Goal: Transaction & Acquisition: Book appointment/travel/reservation

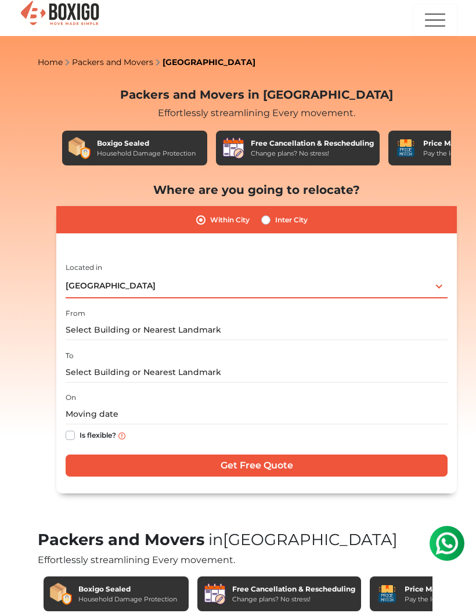
click at [437, 291] on div "[GEOGRAPHIC_DATA] Select City [GEOGRAPHIC_DATA] [GEOGRAPHIC_DATA] [GEOGRAPHIC_D…" at bounding box center [257, 286] width 382 height 24
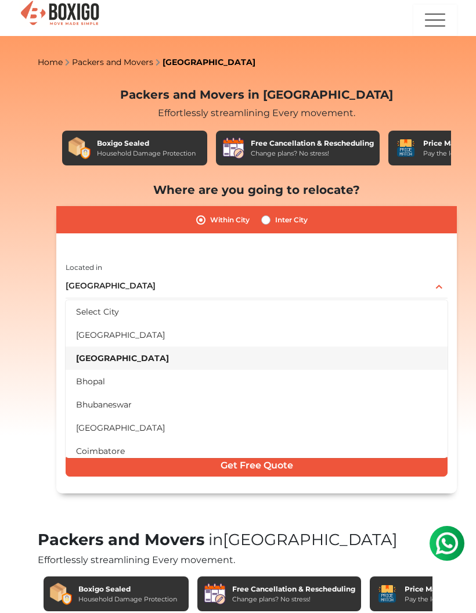
click at [275, 215] on label "Inter City" at bounding box center [291, 220] width 33 height 14
click at [269, 215] on input "Inter City" at bounding box center [265, 219] width 9 height 12
radio input "true"
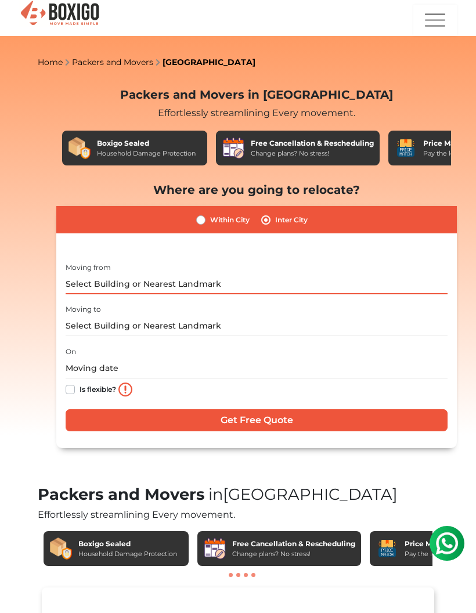
click at [424, 288] on input "text" at bounding box center [257, 284] width 382 height 20
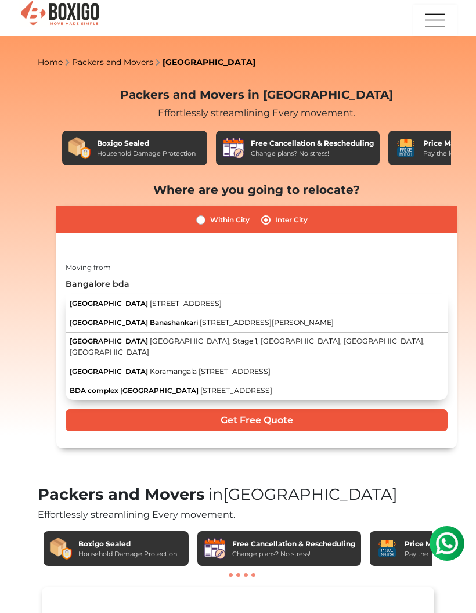
click at [222, 301] on span "[STREET_ADDRESS]" at bounding box center [186, 303] width 72 height 9
type input "[STREET_ADDRESS]"
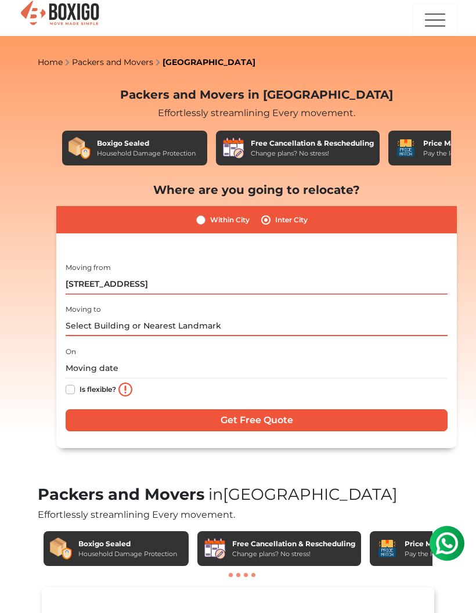
click at [307, 320] on input "text" at bounding box center [257, 326] width 382 height 20
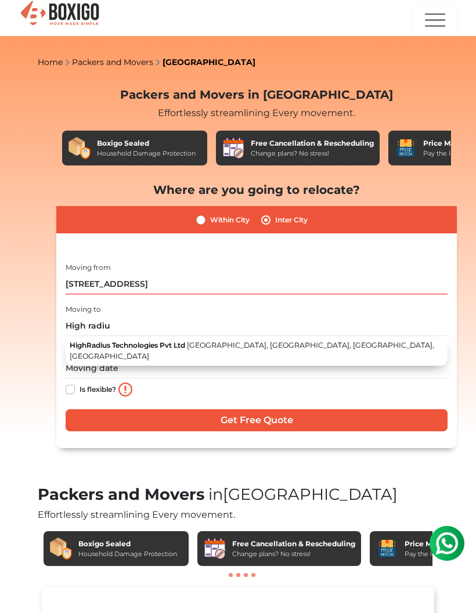
click at [380, 348] on span "[GEOGRAPHIC_DATA], [GEOGRAPHIC_DATA], [GEOGRAPHIC_DATA], [GEOGRAPHIC_DATA]" at bounding box center [252, 351] width 365 height 20
type input "HighRadius Technologies Pvt Ltd, [GEOGRAPHIC_DATA], [GEOGRAPHIC_DATA], [GEOGRAP…"
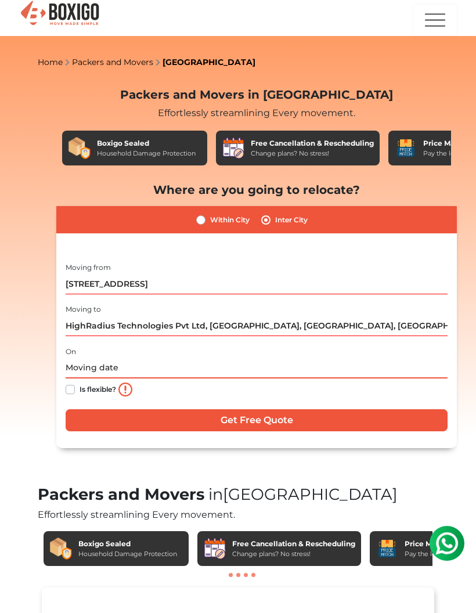
click at [197, 365] on input "text" at bounding box center [257, 368] width 382 height 20
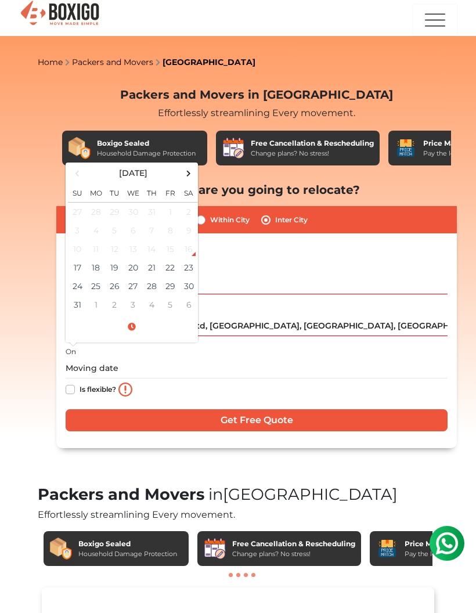
click at [80, 392] on label "Is flexible?" at bounding box center [98, 389] width 37 height 12
click at [67, 392] on input "Is flexible?" at bounding box center [70, 389] width 9 height 12
checkbox input "true"
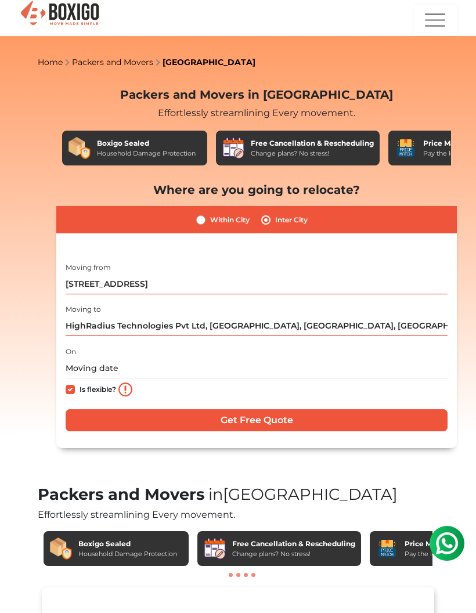
click at [388, 423] on input "Get Free Quote" at bounding box center [257, 420] width 382 height 22
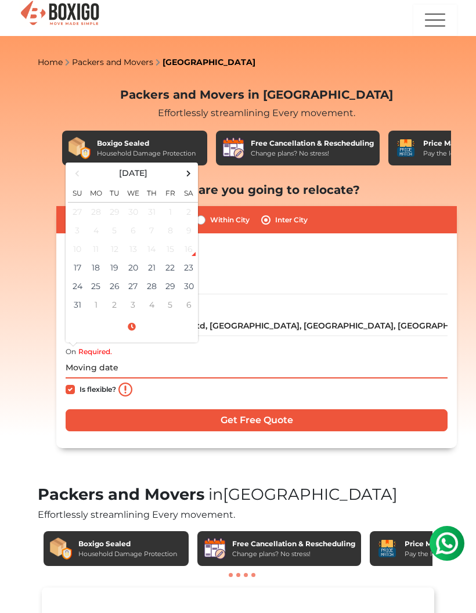
click at [149, 290] on td "28" at bounding box center [151, 286] width 19 height 19
type input "[DATE] 12:00 AM"
click at [380, 415] on input "Get Free Quote" at bounding box center [257, 420] width 382 height 22
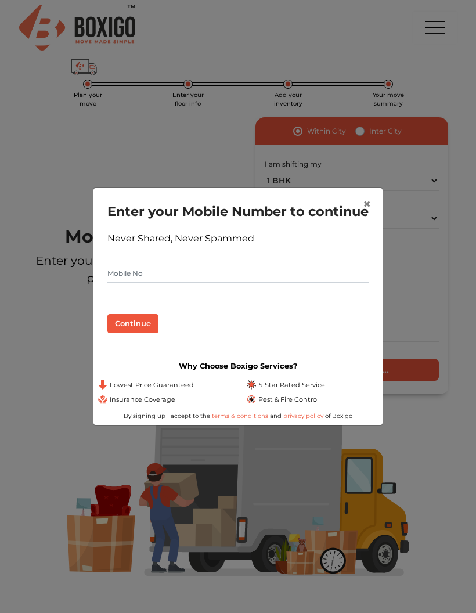
click at [361, 200] on button "×" at bounding box center [367, 204] width 27 height 33
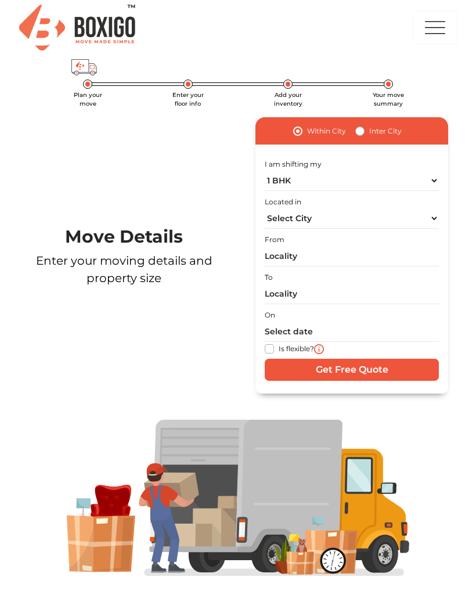
click at [369, 134] on label "Inter City" at bounding box center [385, 131] width 33 height 14
click at [362, 134] on input "Inter City" at bounding box center [359, 130] width 9 height 12
radio input "true"
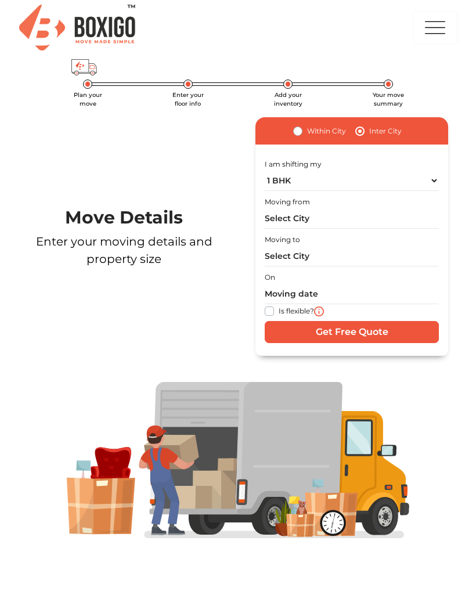
click at [307, 131] on label "Within City" at bounding box center [326, 131] width 39 height 14
click at [296, 131] on input "Within City" at bounding box center [297, 130] width 9 height 12
radio input "true"
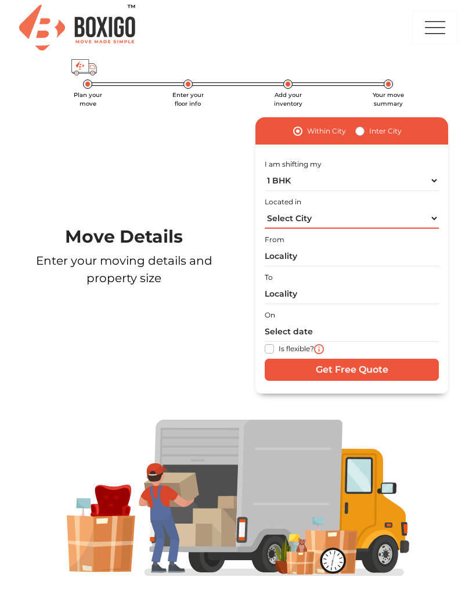
click at [381, 225] on select "Select City Bangalore Bengaluru Bhopal Bhubaneswar Chennai Coimbatore Cuttack D…" at bounding box center [352, 218] width 174 height 20
select select "[GEOGRAPHIC_DATA]"
click at [366, 260] on input "text" at bounding box center [352, 256] width 174 height 20
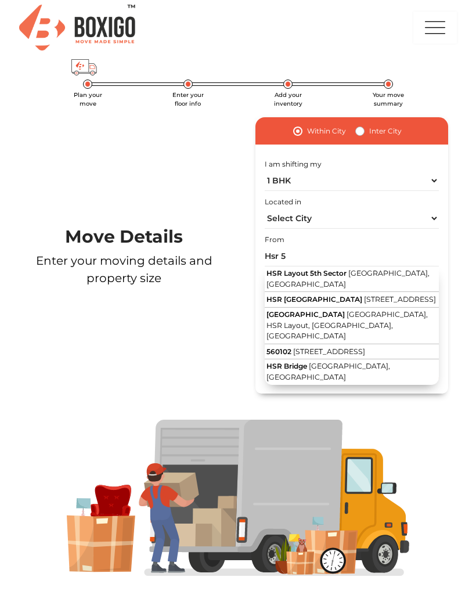
click at [374, 298] on span "11th Main Road, Jakkasandra, 7th Sector, HSR Layout, Bengaluru, Karnataka" at bounding box center [400, 299] width 72 height 9
type input "HSR 5th Sector Tree Park, 11th Main Road, Jakkasandra, 7th Sector, HSR Layout, …"
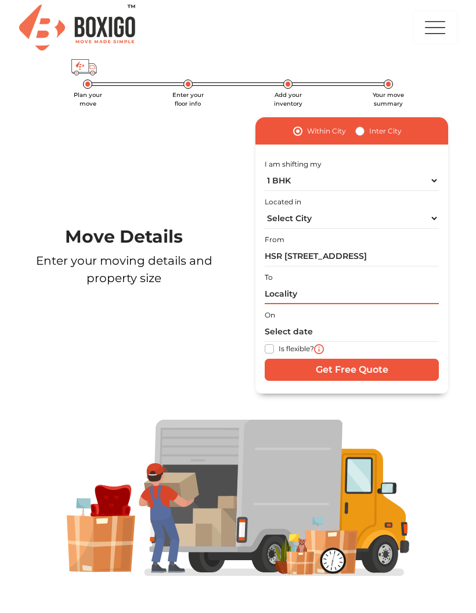
click at [377, 296] on input "text" at bounding box center [352, 294] width 174 height 20
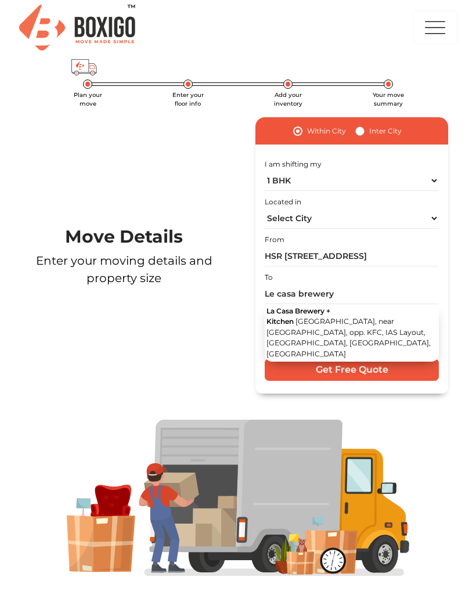
click at [399, 320] on span "1st Cross Road, near ICICI BANK, opp. KFC, IAS Layout, Eastwood Township, Kasav…" at bounding box center [348, 337] width 164 height 41
type input "La Casa Brewery + Kitchen, 1st Cross Road, near ICICI BANK, opp. KFC, IAS Layou…"
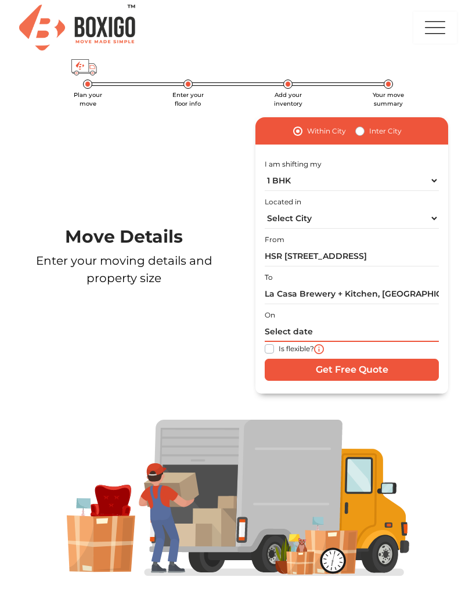
click at [292, 323] on input "text" at bounding box center [352, 332] width 174 height 20
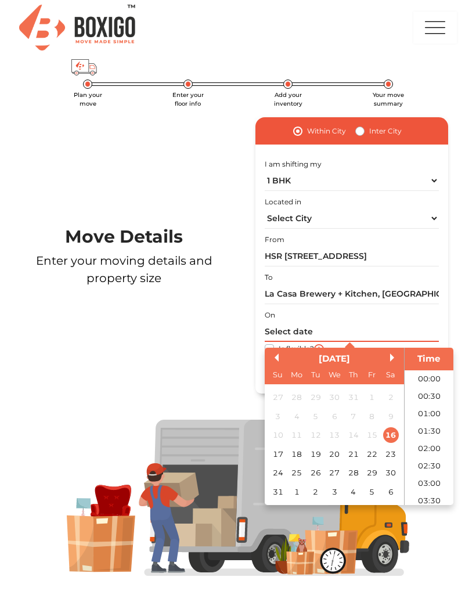
scroll to position [46, 0]
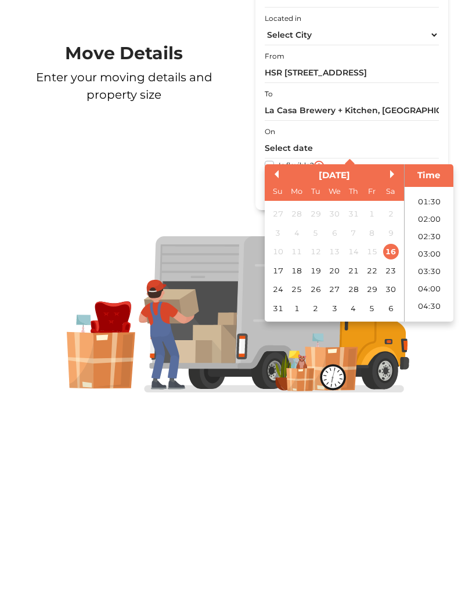
click at [358, 465] on div "28" at bounding box center [353, 473] width 16 height 16
type input "28/08/2025 12:00 AM"
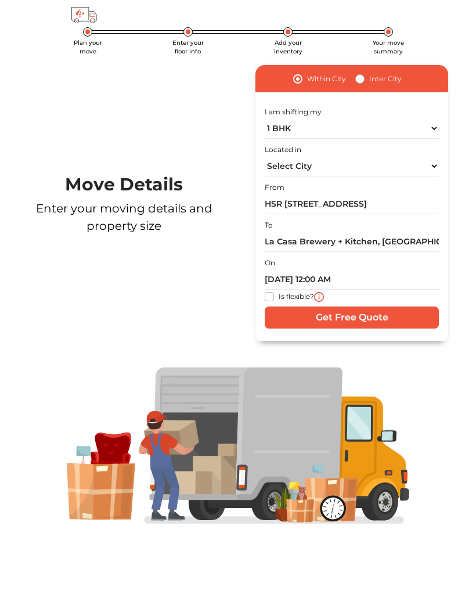
click at [466, 228] on div "Within City Inter City I am shifting my 1 BHK 2 BHK 3 BHK 3 + BHK FEW ITEMS Loc…" at bounding box center [352, 203] width 228 height 276
click at [385, 269] on input "28/08/2025 12:00 AM" at bounding box center [352, 279] width 174 height 20
click at [462, 226] on div "Within City Inter City I am shifting my 1 BHK 2 BHK 3 BHK 3 + BHK FEW ITEMS Loc…" at bounding box center [352, 203] width 228 height 276
click at [409, 307] on input "Get Free Quote" at bounding box center [352, 318] width 174 height 22
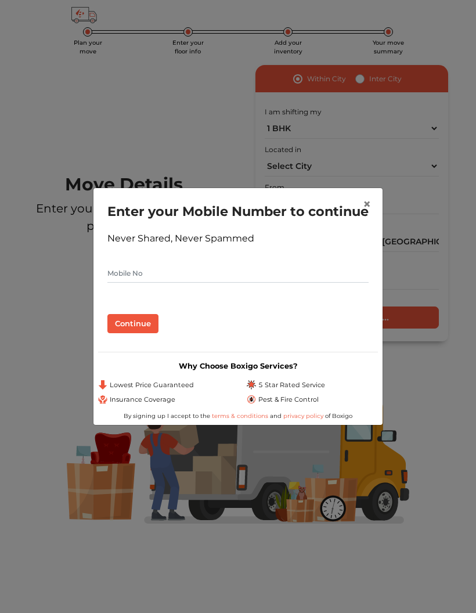
click at [215, 282] on input "text" at bounding box center [237, 273] width 261 height 19
type input "8257940763"
click at [140, 334] on button "Continue" at bounding box center [132, 324] width 51 height 20
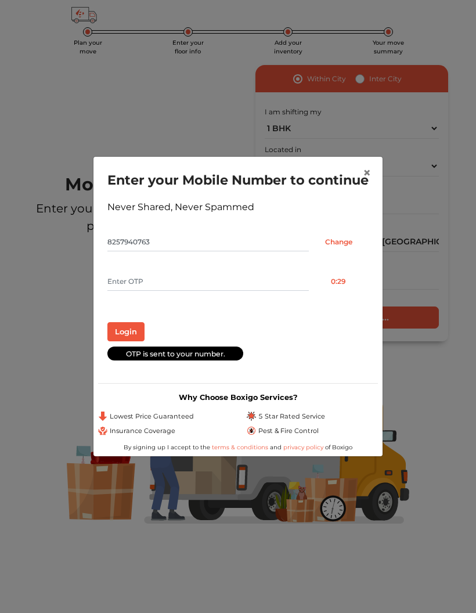
click at [218, 291] on input "text" at bounding box center [207, 281] width 201 height 19
type input "4300"
click at [124, 342] on button "Login" at bounding box center [125, 332] width 37 height 20
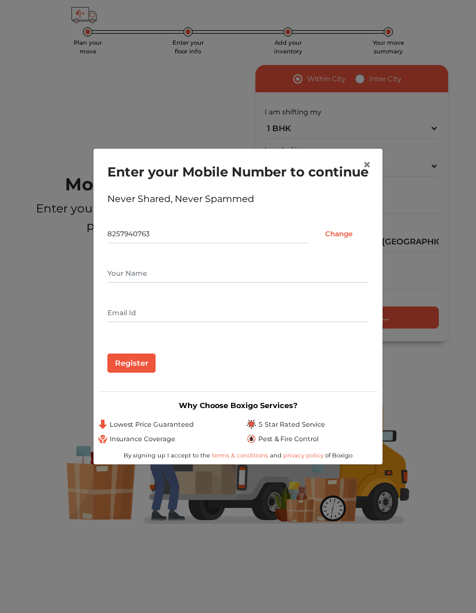
click at [283, 283] on input "text" at bounding box center [237, 273] width 261 height 19
type input "A"
click at [192, 317] on input "text" at bounding box center [237, 313] width 261 height 19
type input "dey.abhidiptta@gmail.com"
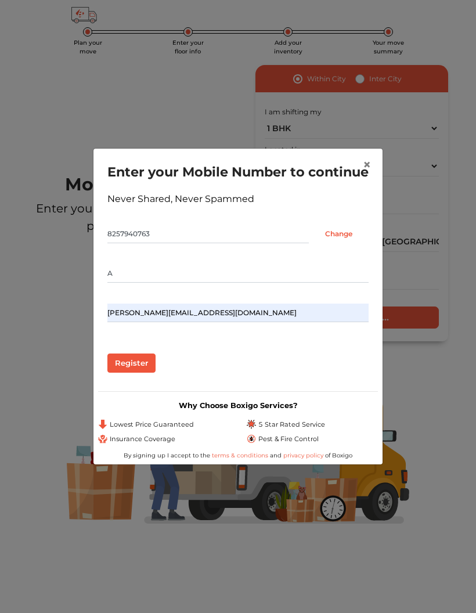
click at [149, 372] on input "Register" at bounding box center [131, 364] width 48 height 20
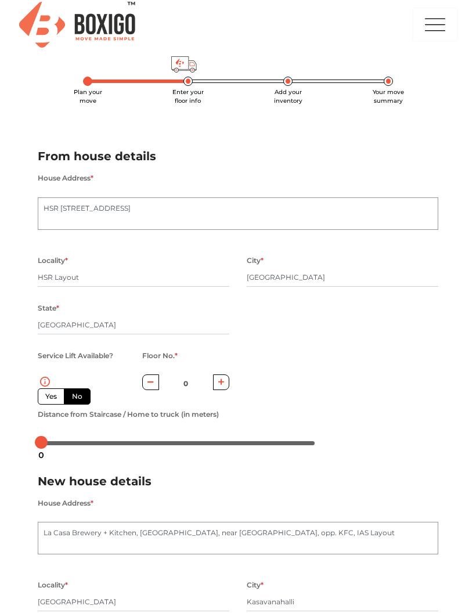
scroll to position [5, 0]
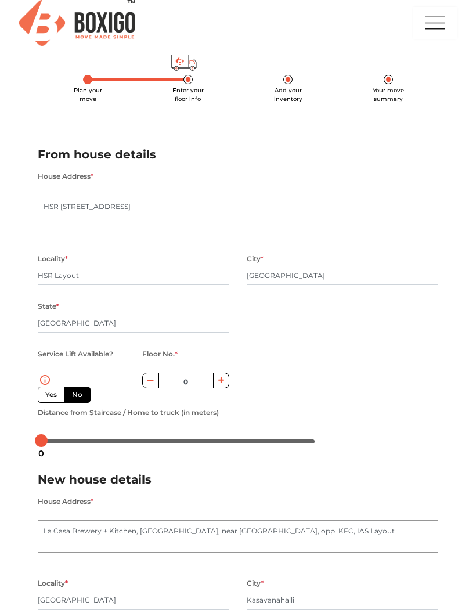
click at [55, 391] on label "Yes" at bounding box center [51, 395] width 27 height 16
click at [53, 391] on input "Yes" at bounding box center [49, 394] width 8 height 8
radio input "true"
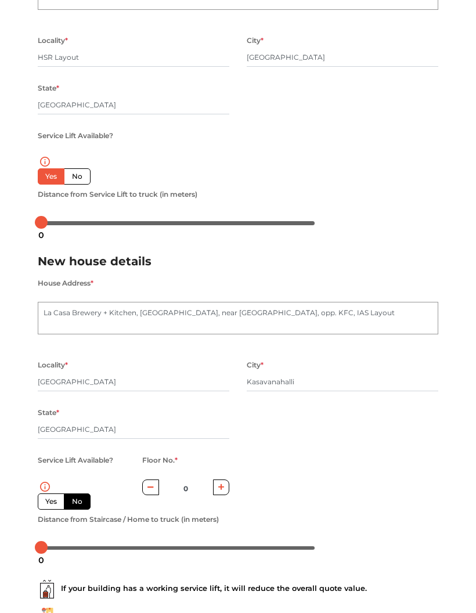
scroll to position [231, 0]
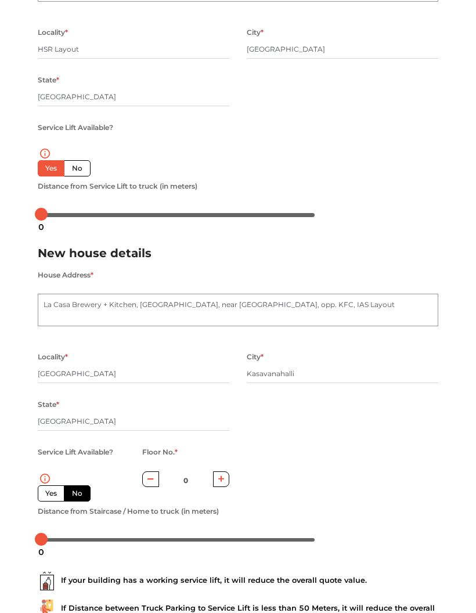
click at [71, 496] on label "No" at bounding box center [77, 493] width 27 height 16
click at [72, 496] on input "No" at bounding box center [76, 492] width 8 height 8
click at [45, 495] on label "Yes" at bounding box center [51, 493] width 27 height 16
click at [45, 495] on input "Yes" at bounding box center [49, 492] width 8 height 8
radio input "false"
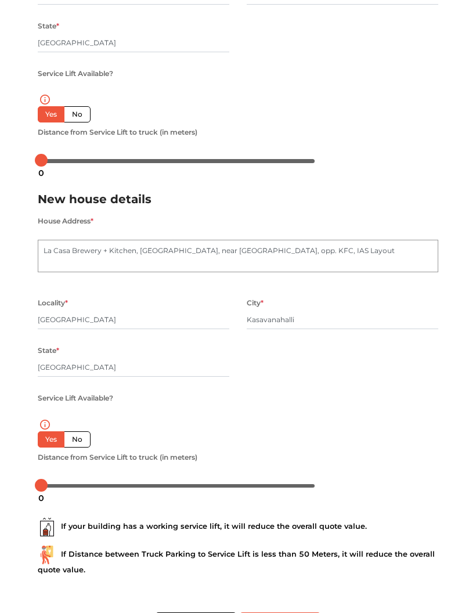
scroll to position [284, 0]
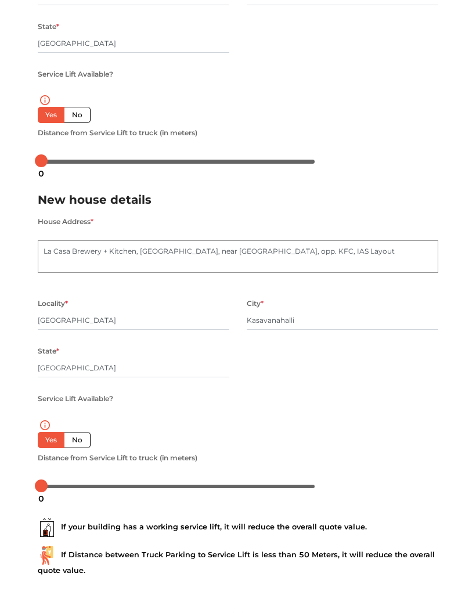
click at [294, 612] on button "Inventory" at bounding box center [280, 622] width 80 height 18
click at [359, 253] on textarea "La Casa Brewery + Kitchen, 1st Cross Road, near ICICI BANK, opp. KFC, IAS Layout" at bounding box center [238, 256] width 401 height 33
click at [108, 251] on textarea "La Casa Brewery + Kitchen, 1st Cross Road, near ICICI BANK, opp. KFC, IAS Layout" at bounding box center [238, 256] width 401 height 33
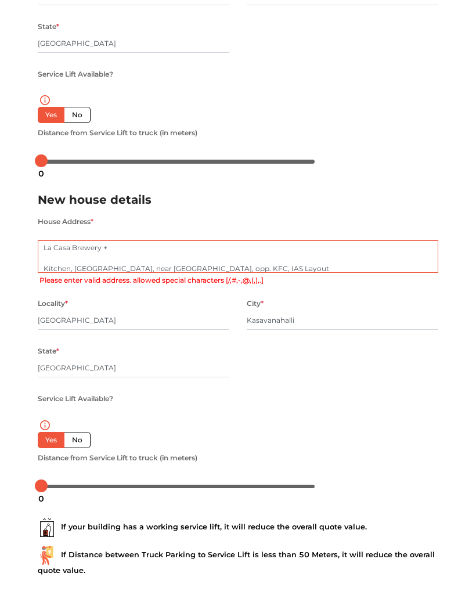
scroll to position [3, 0]
click at [160, 254] on textarea "La Casa Brewery + Kitchen, 1st Cross Road, near ICICI BANK, opp. KFC, IAS Layout" at bounding box center [238, 256] width 401 height 33
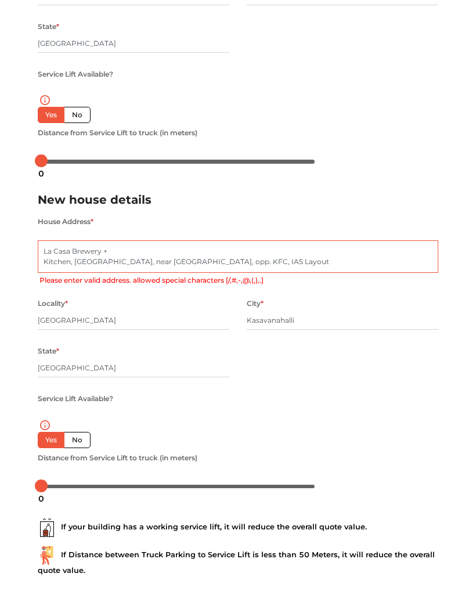
scroll to position [0, 0]
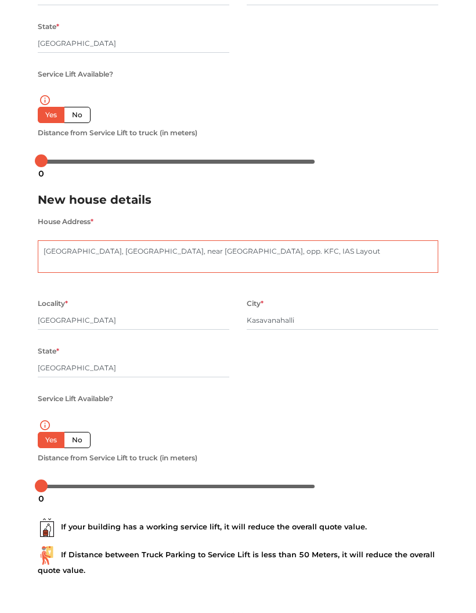
click at [48, 260] on textarea "La Casa Brewery + Kitchen, 1st Cross Road, near ICICI BANK, opp. KFC, IAS Layout" at bounding box center [238, 256] width 401 height 33
type textarea "La Casa Brewery Kitchen, 1st Cross Road, near ICICI BANK, opp. KFC, IAS Layout"
click at [435, 370] on div "Locality * Eastwood Township City * Kasavanahalli State * Karnataka Pincode *" at bounding box center [238, 343] width 418 height 95
click at [301, 612] on icon "submit" at bounding box center [300, 622] width 5 height 8
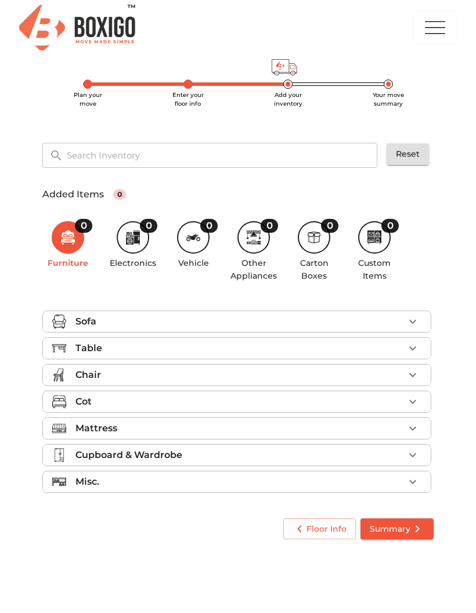
click at [413, 349] on icon "button" at bounding box center [413, 348] width 14 height 14
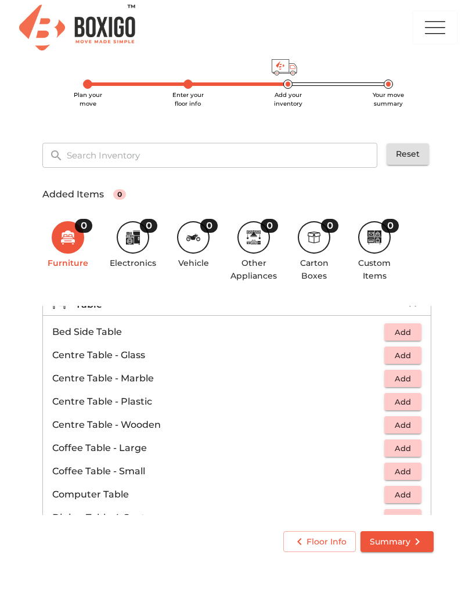
scroll to position [42, 0]
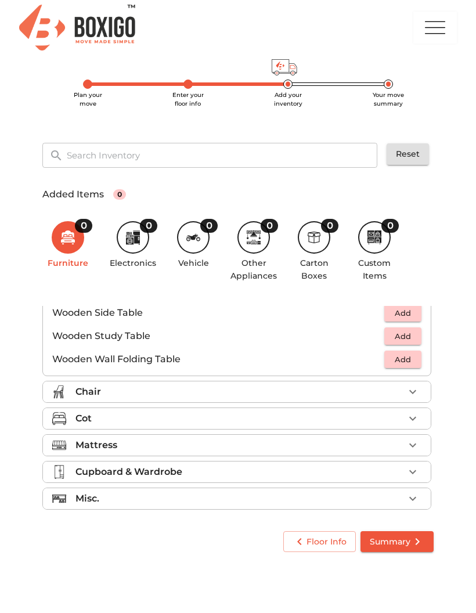
click at [413, 392] on icon "button" at bounding box center [412, 392] width 7 height 4
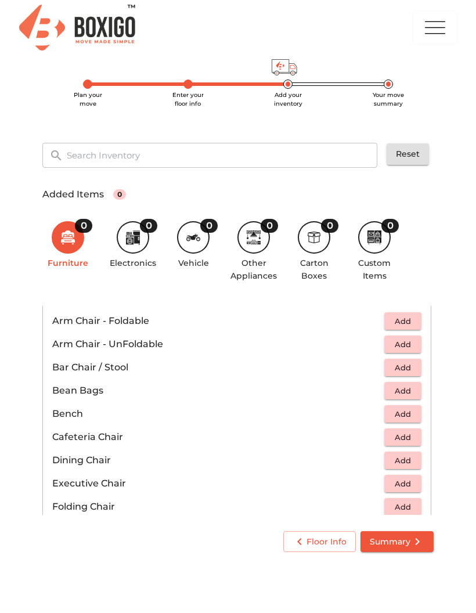
scroll to position [82, 0]
click at [411, 390] on span "Add" at bounding box center [403, 390] width 26 height 13
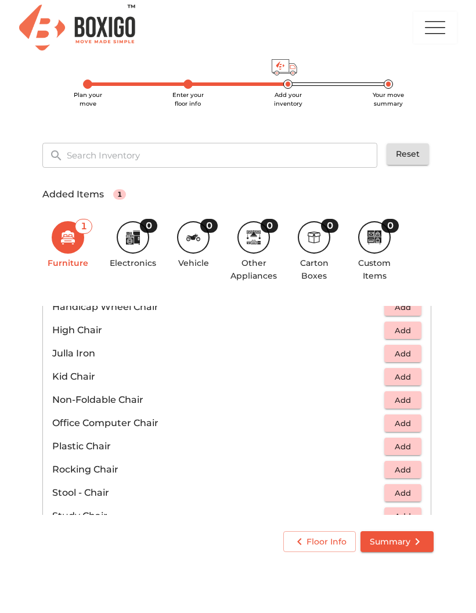
scroll to position [331, 0]
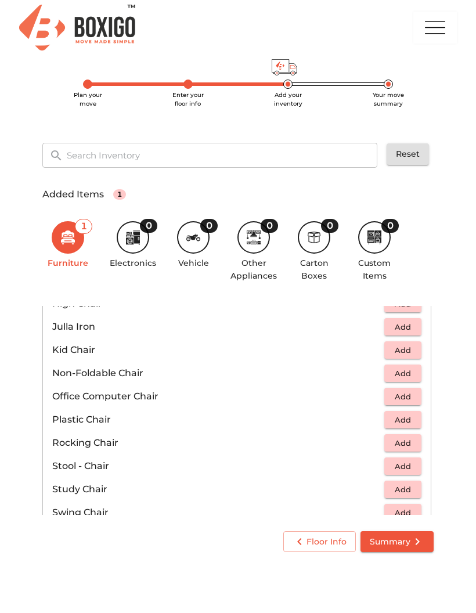
click at [409, 421] on span "Add" at bounding box center [403, 419] width 26 height 13
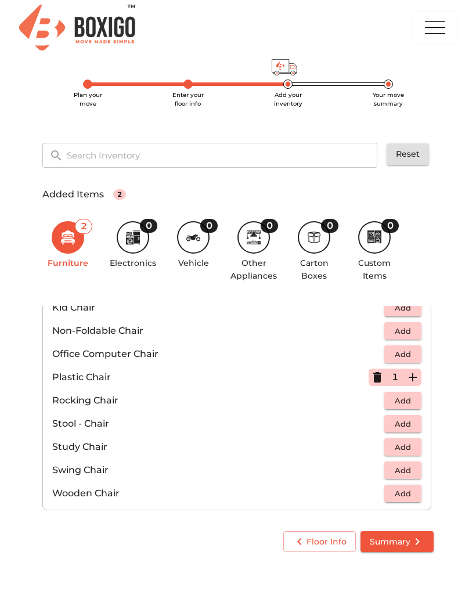
scroll to position [376, 0]
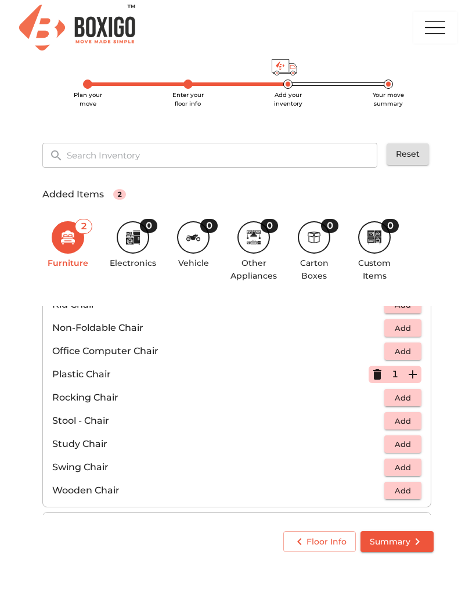
click at [409, 442] on span "Add" at bounding box center [403, 444] width 26 height 13
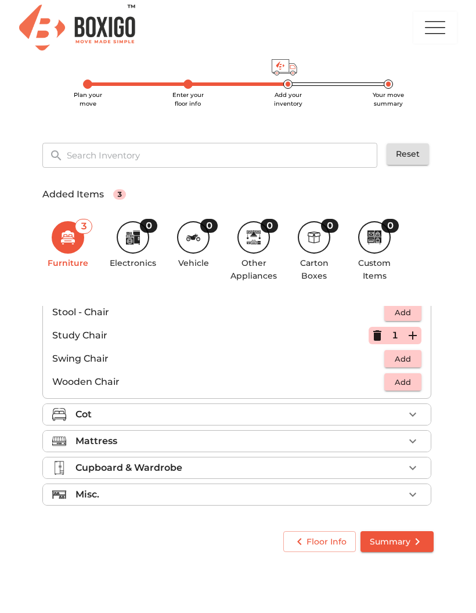
scroll to position [485, 0]
click at [416, 416] on icon "button" at bounding box center [413, 415] width 14 height 14
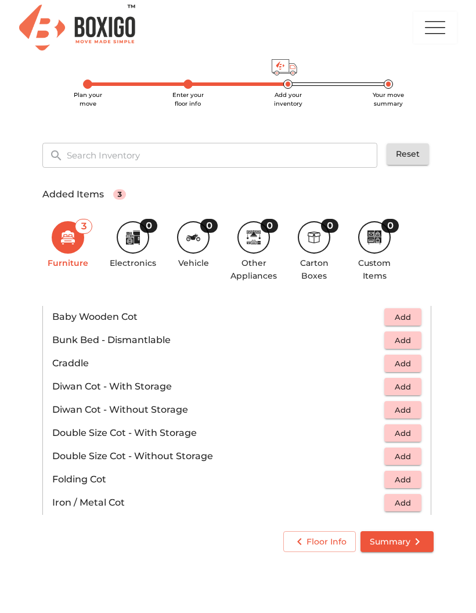
scroll to position [110, 0]
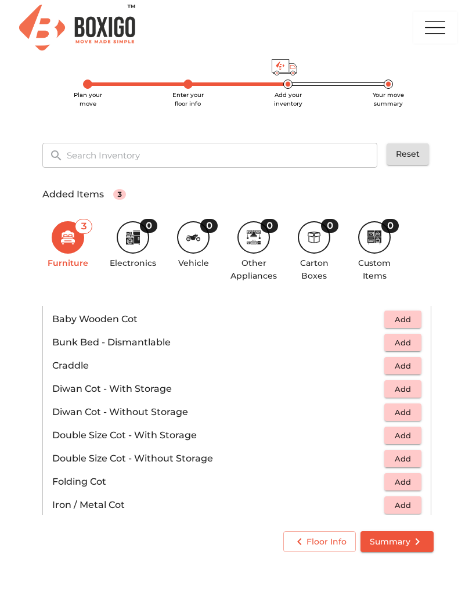
click at [408, 432] on span "Add" at bounding box center [403, 435] width 26 height 13
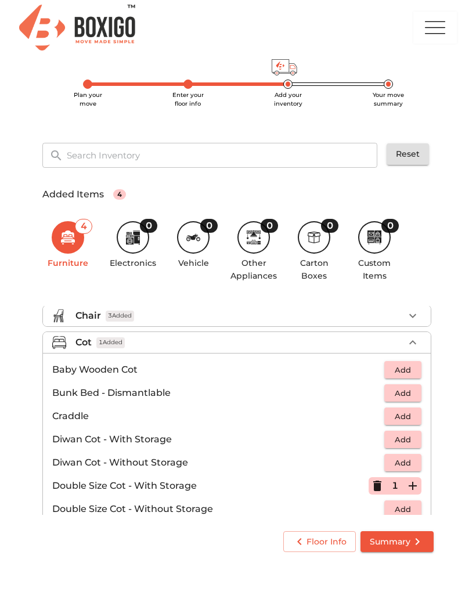
scroll to position [59, 0]
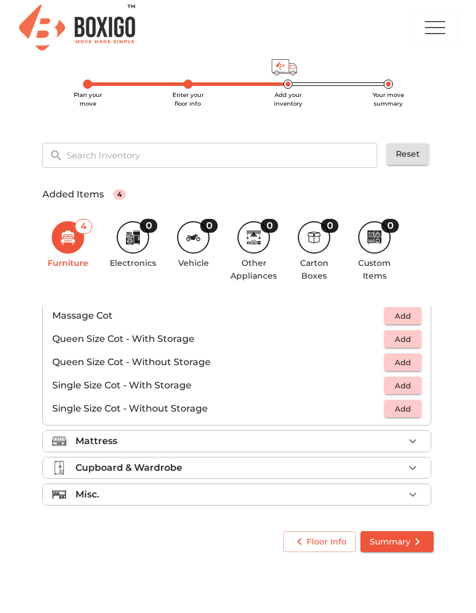
click at [420, 437] on button "button" at bounding box center [412, 441] width 17 height 17
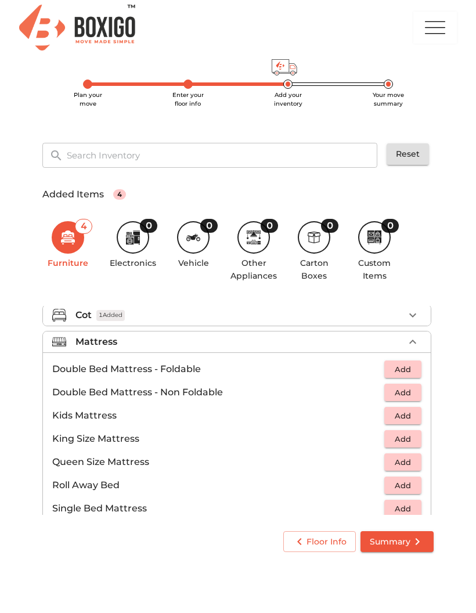
scroll to position [87, 0]
click at [408, 372] on span "Add" at bounding box center [403, 368] width 26 height 13
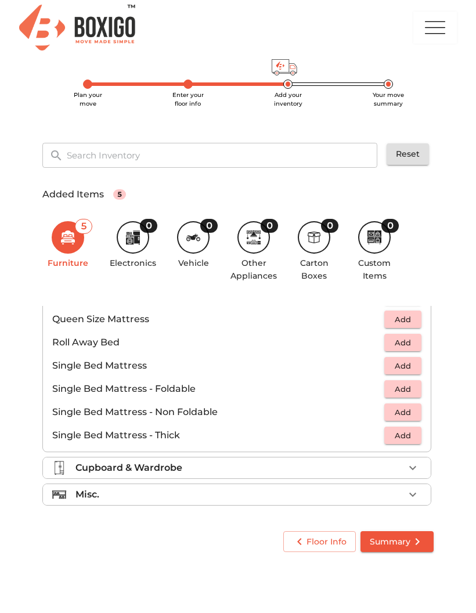
scroll to position [229, 0]
click at [413, 495] on icon "button" at bounding box center [412, 495] width 7 height 4
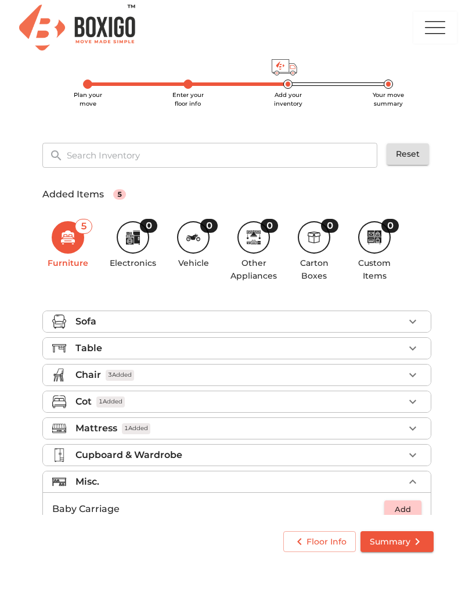
scroll to position [0, 0]
click at [414, 355] on button "button" at bounding box center [412, 348] width 17 height 17
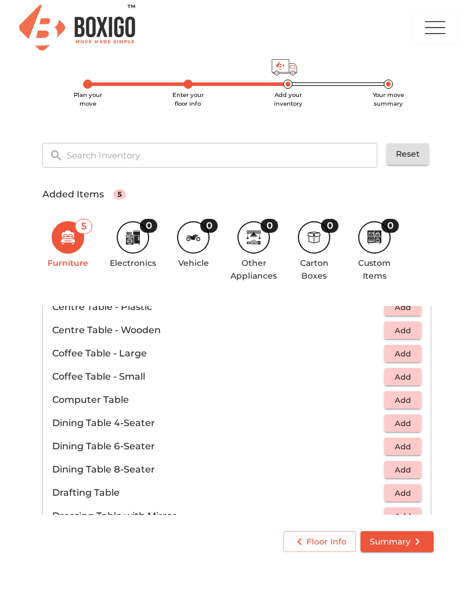
scroll to position [141, 0]
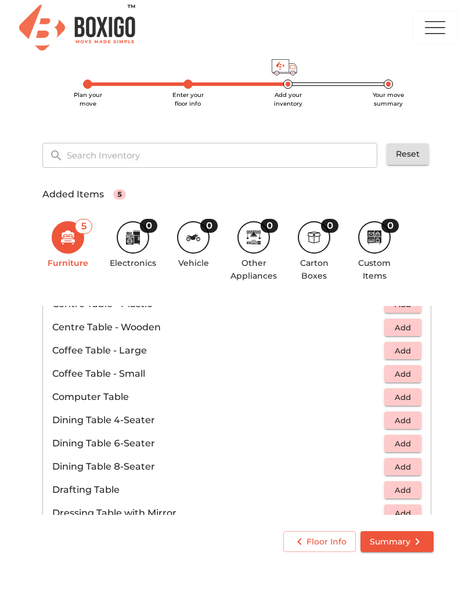
click at [416, 394] on button "Add" at bounding box center [402, 397] width 37 height 18
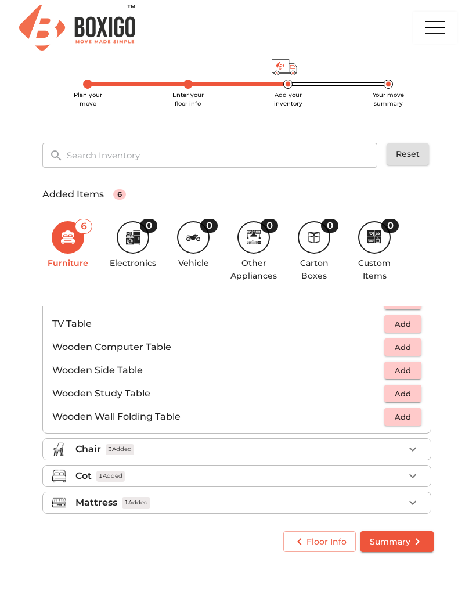
scroll to position [756, 0]
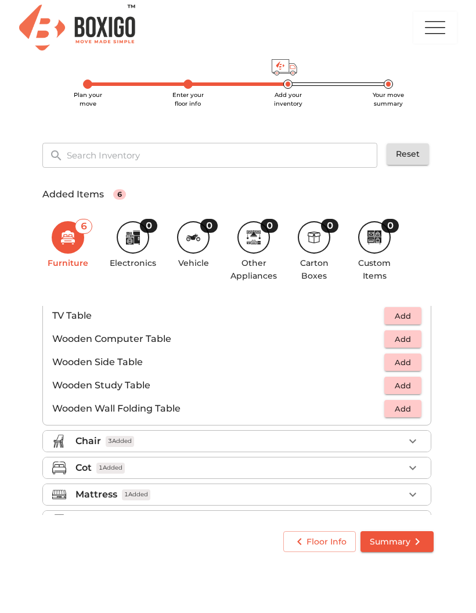
click at [417, 364] on button "Add" at bounding box center [402, 363] width 37 height 18
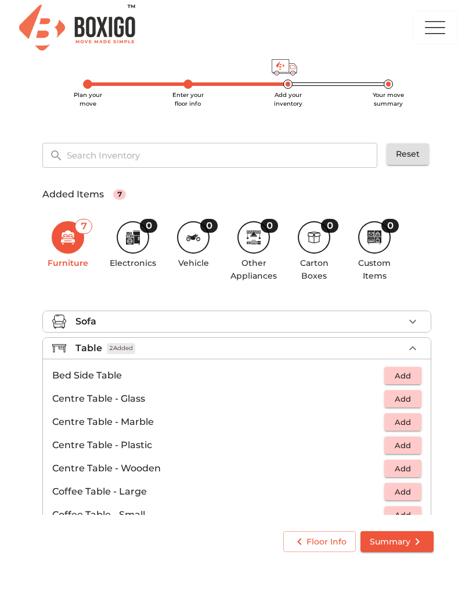
scroll to position [0, 0]
click at [401, 543] on span "Summary" at bounding box center [397, 542] width 55 height 15
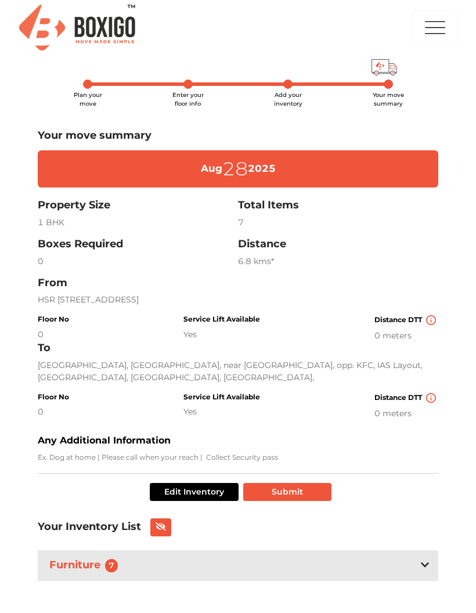
scroll to position [16, 0]
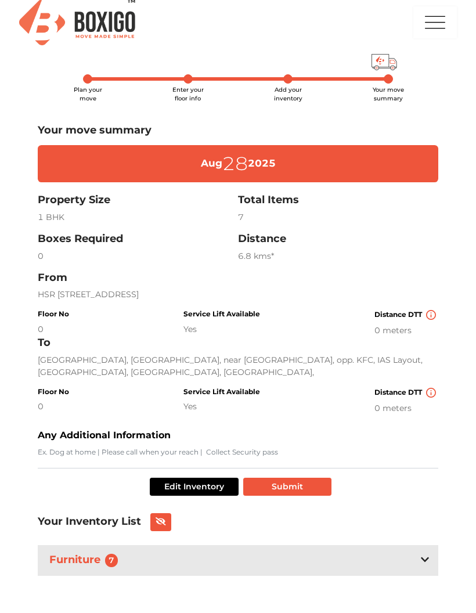
click at [429, 564] on div "Furniture 7" at bounding box center [238, 560] width 401 height 31
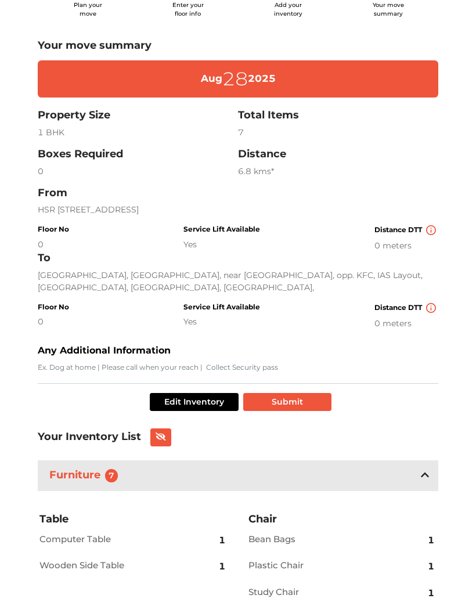
scroll to position [105, 0]
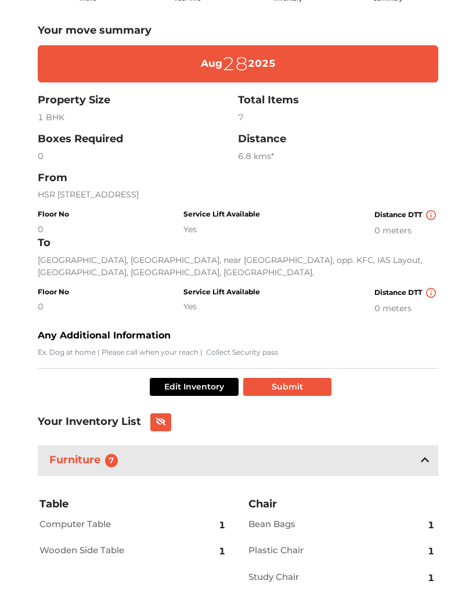
click at [430, 476] on div "Furniture 7" at bounding box center [238, 460] width 401 height 31
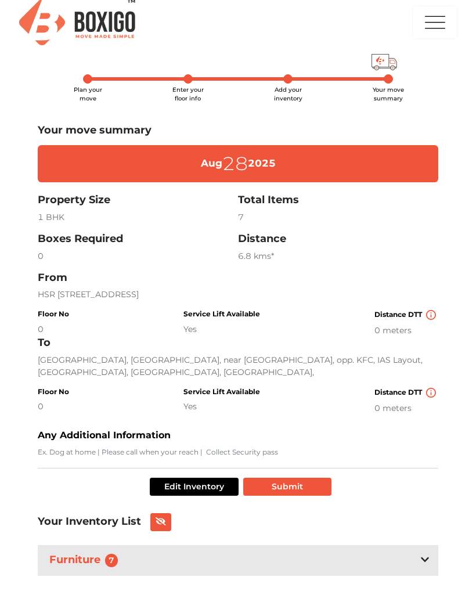
scroll to position [16, 0]
click at [159, 524] on icon at bounding box center [161, 521] width 10 height 8
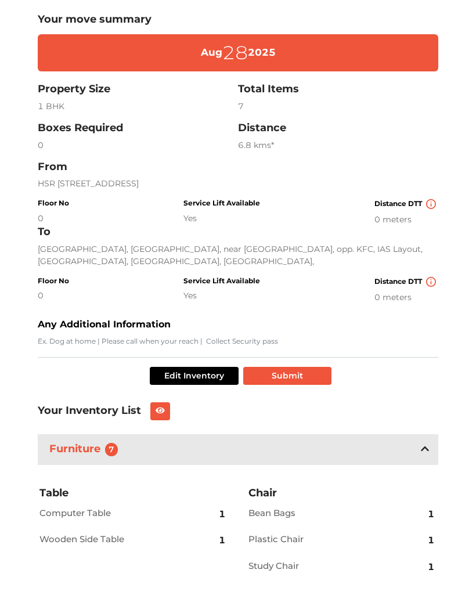
scroll to position [0, 0]
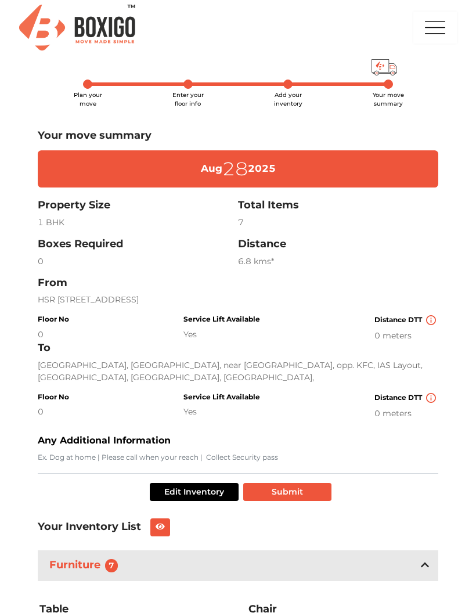
click at [210, 501] on button "Edit Inventory" at bounding box center [194, 492] width 89 height 18
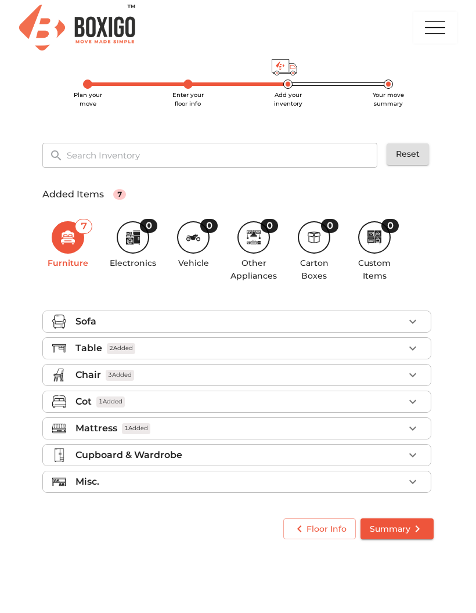
click at [138, 252] on div "0" at bounding box center [133, 237] width 33 height 33
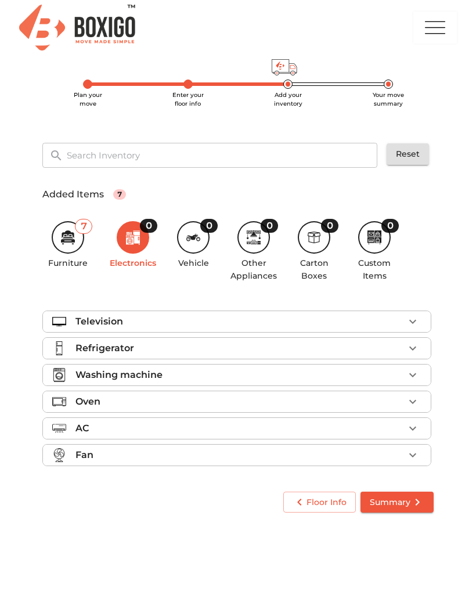
click at [420, 350] on button "button" at bounding box center [412, 348] width 17 height 17
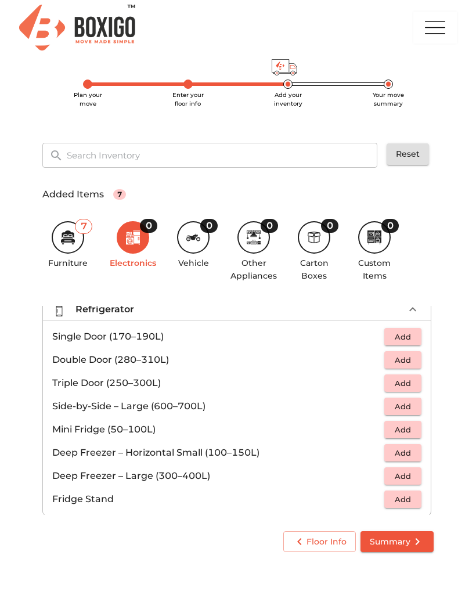
scroll to position [34, 0]
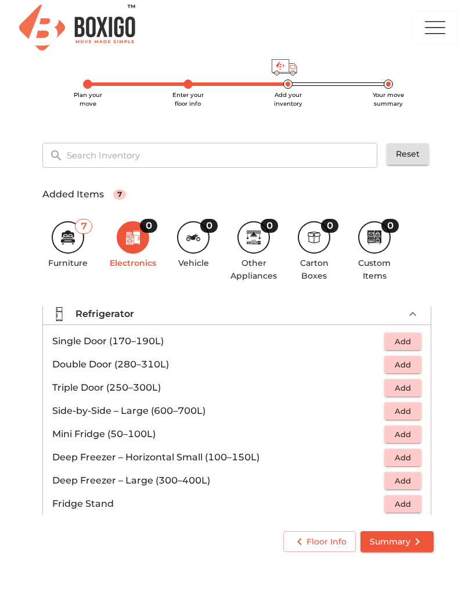
click at [415, 338] on span "Add" at bounding box center [403, 341] width 26 height 13
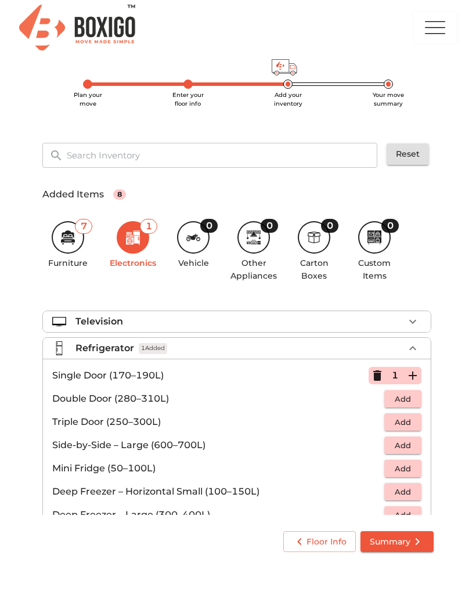
scroll to position [0, 0]
click at [420, 344] on button "button" at bounding box center [412, 348] width 17 height 17
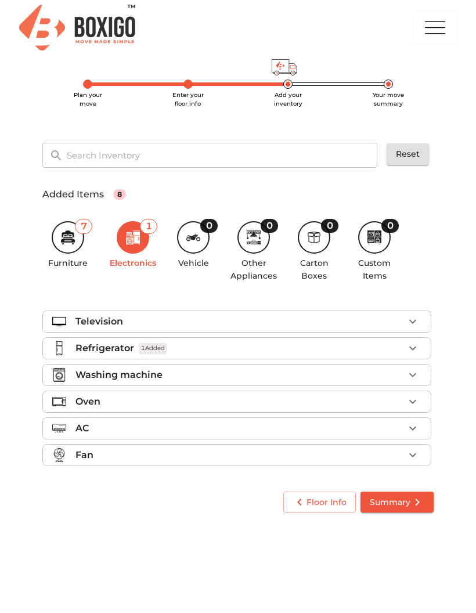
click at [417, 372] on icon "button" at bounding box center [413, 375] width 14 height 14
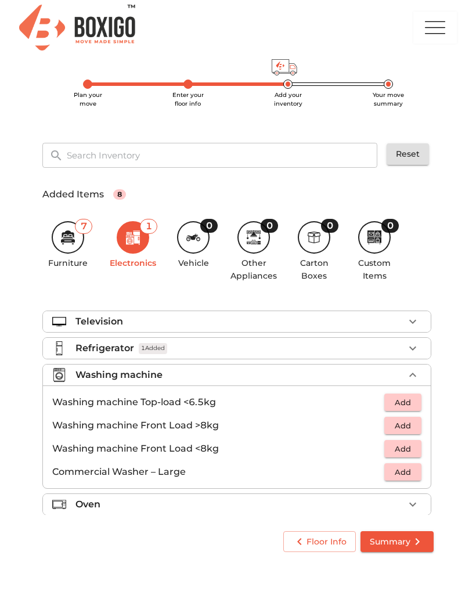
click at [416, 402] on button "Add" at bounding box center [402, 403] width 37 height 18
click at [204, 247] on div "0" at bounding box center [193, 237] width 33 height 33
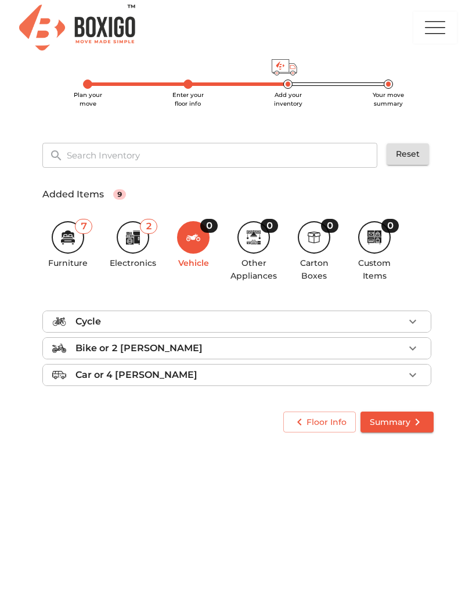
click at [264, 265] on h6 "Other Appliances" at bounding box center [253, 270] width 46 height 26
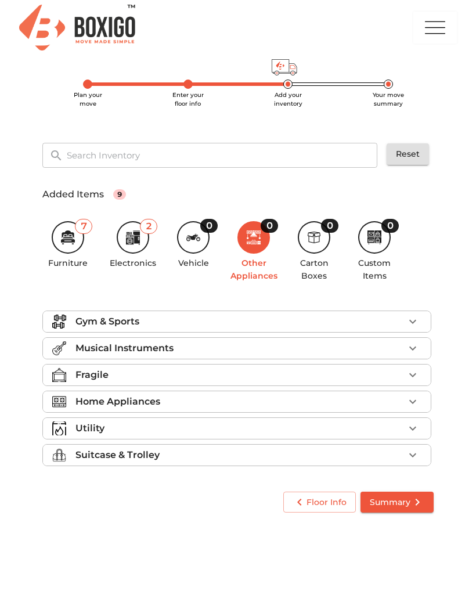
click at [417, 379] on icon "button" at bounding box center [413, 375] width 14 height 14
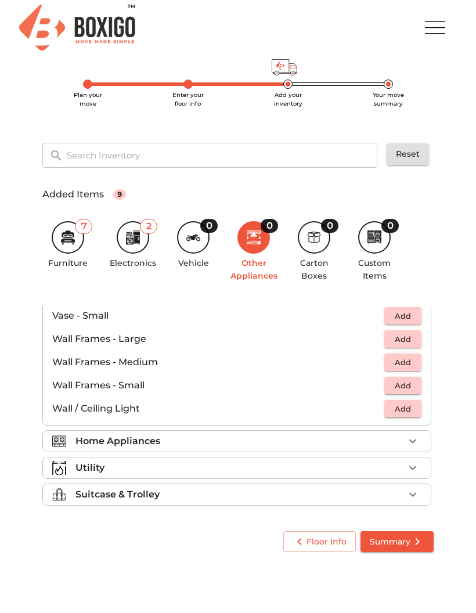
scroll to position [783, 0]
click at [417, 441] on icon "button" at bounding box center [413, 441] width 14 height 14
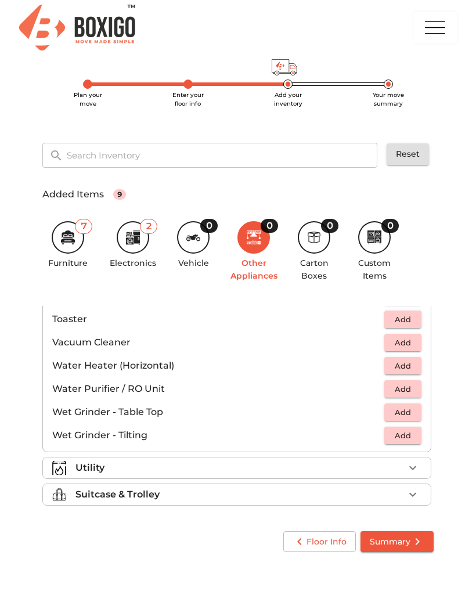
scroll to position [806, 0]
click at [417, 466] on icon "button" at bounding box center [413, 468] width 14 height 14
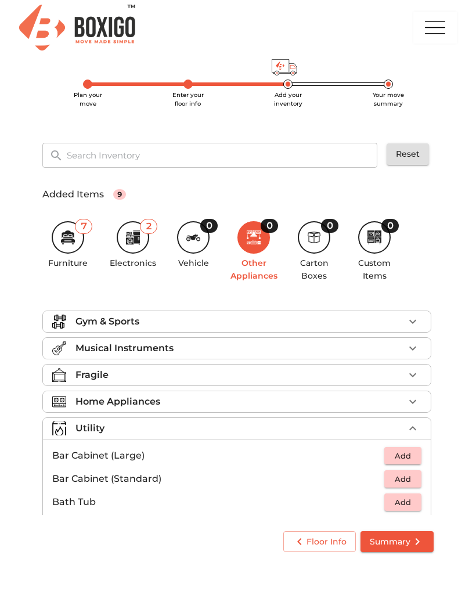
scroll to position [0, 0]
click at [413, 376] on icon "button" at bounding box center [412, 375] width 7 height 4
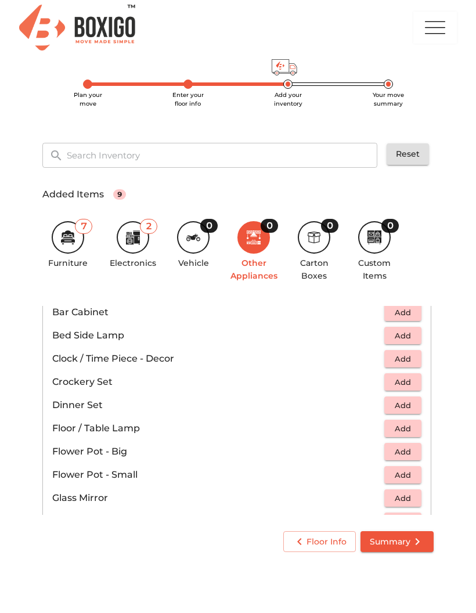
scroll to position [207, 0]
click at [415, 336] on span "Add" at bounding box center [403, 335] width 26 height 13
click at [415, 545] on icon "submit" at bounding box center [417, 542] width 14 height 14
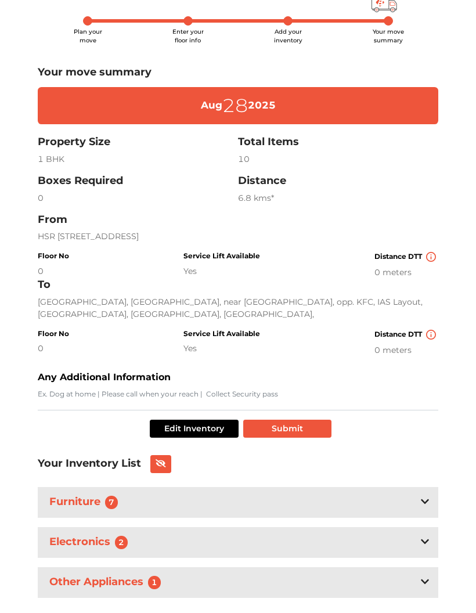
scroll to position [97, 0]
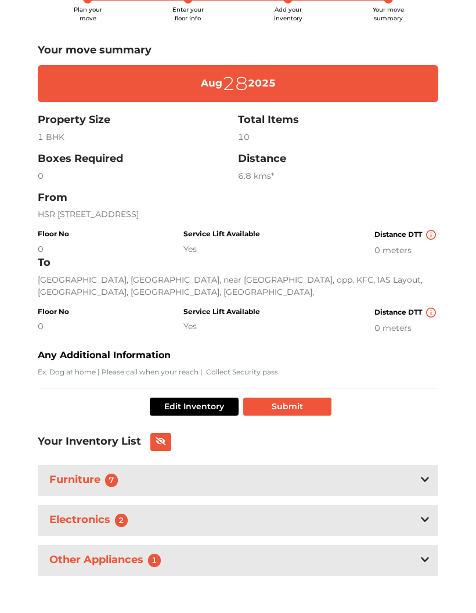
click at [431, 518] on div "Electronics 2" at bounding box center [238, 520] width 401 height 31
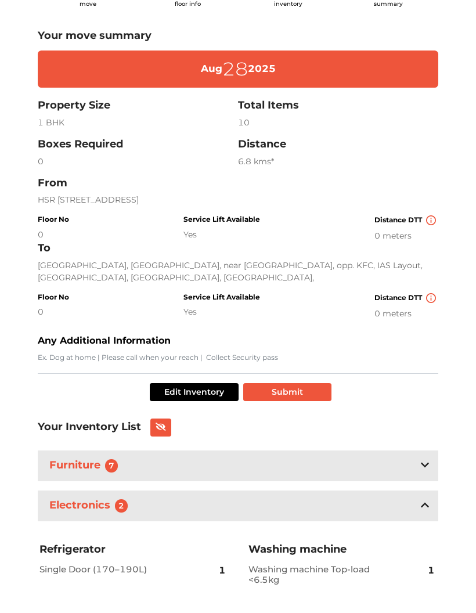
click at [430, 512] on div "Electronics 2" at bounding box center [238, 506] width 401 height 31
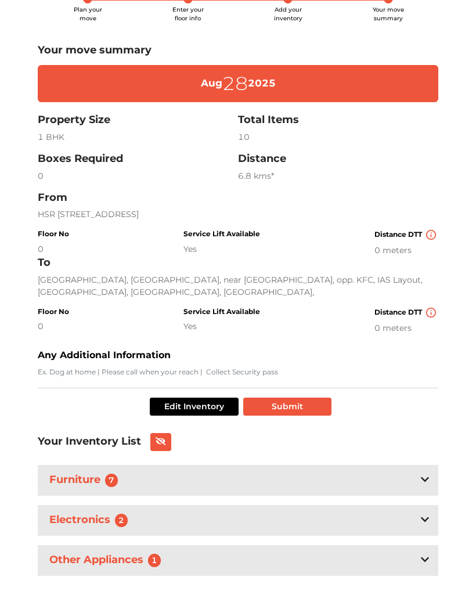
click at [428, 562] on icon at bounding box center [425, 559] width 8 height 9
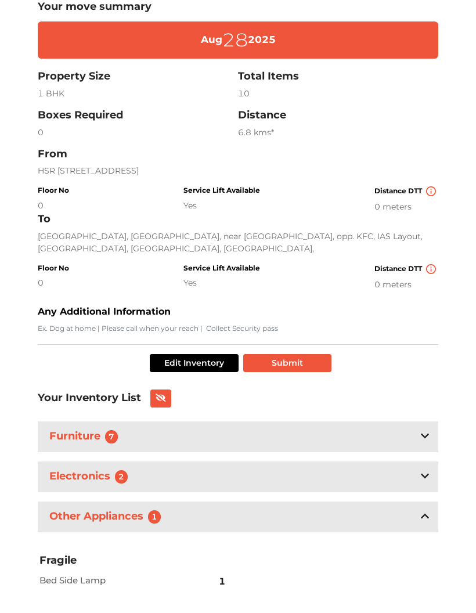
click at [434, 531] on div "Other Appliances 1" at bounding box center [238, 517] width 401 height 31
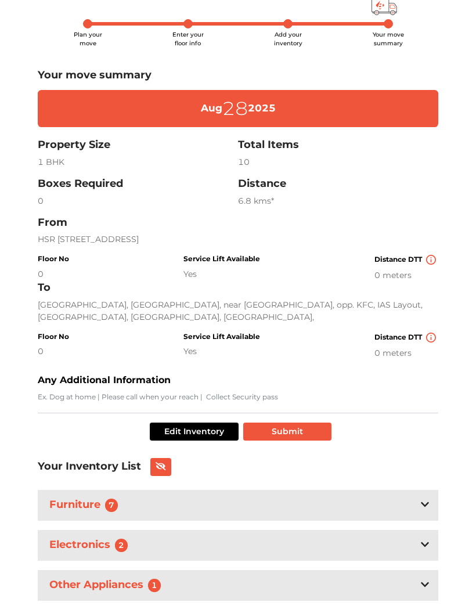
scroll to position [53, 0]
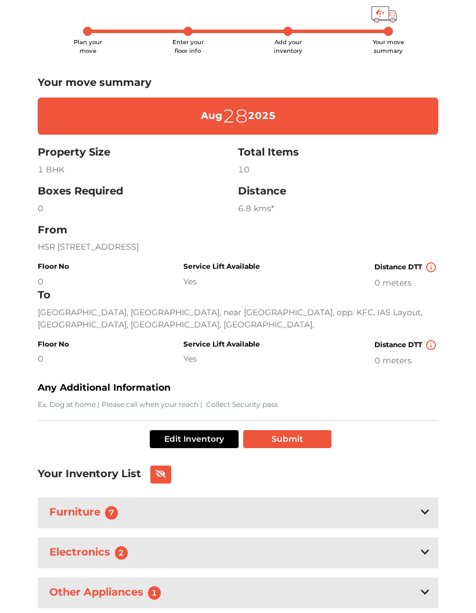
click at [329, 448] on button "Submit" at bounding box center [287, 439] width 88 height 18
